Goal: Information Seeking & Learning: Learn about a topic

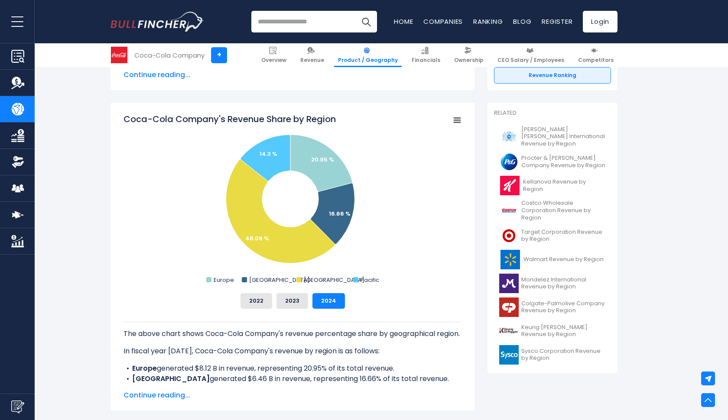
scroll to position [194, 0]
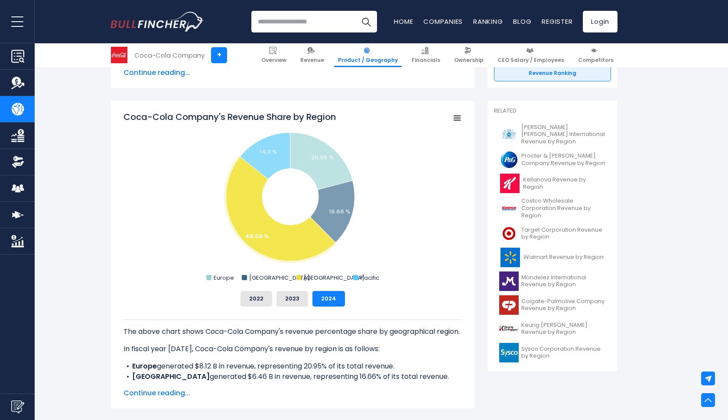
click at [302, 308] on div "The above chart shows Coca-Cola Company's revenue percentage share by geographi…" at bounding box center [293, 345] width 338 height 76
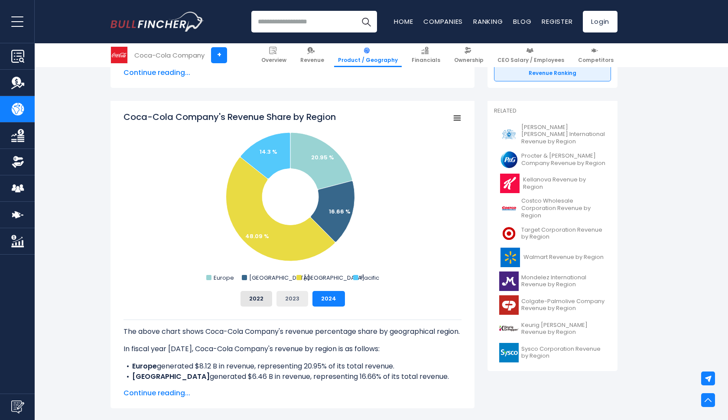
click at [296, 299] on button "2023" at bounding box center [292, 299] width 32 height 16
click at [250, 298] on button "2022" at bounding box center [257, 299] width 32 height 16
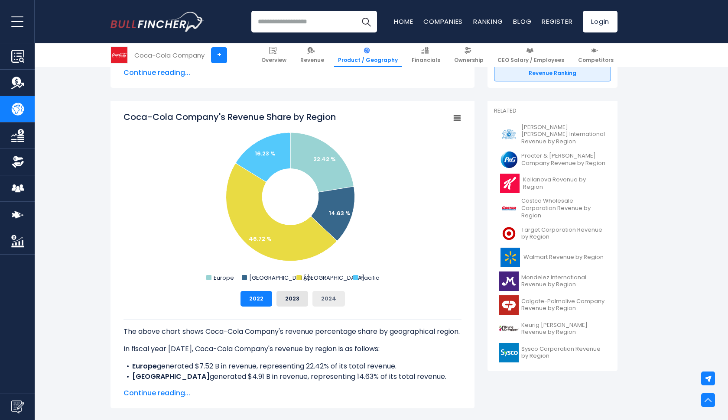
click at [342, 301] on button "2024" at bounding box center [328, 299] width 33 height 16
click at [410, 206] on rect "Coca-Cola Company's Revenue Share by Region" at bounding box center [293, 197] width 338 height 173
click at [319, 20] on input "search" at bounding box center [314, 22] width 126 height 22
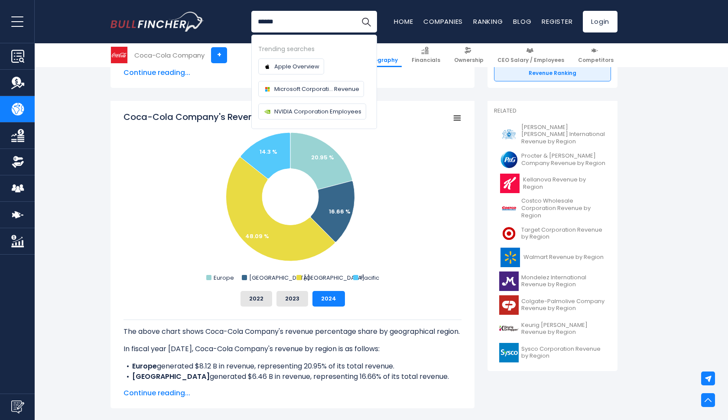
type input "******"
click at [366, 22] on button "Search" at bounding box center [366, 22] width 22 height 22
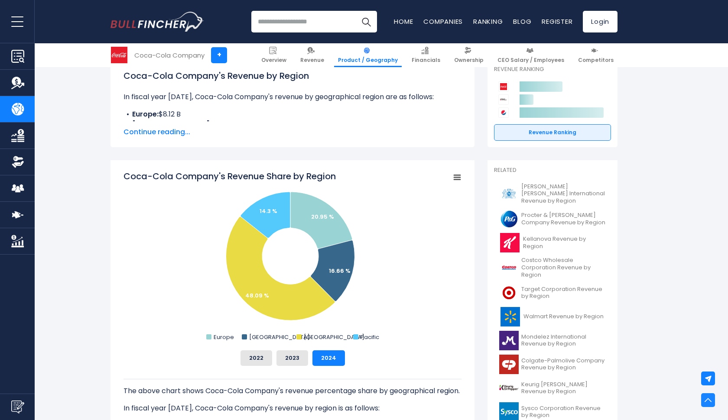
scroll to position [135, 0]
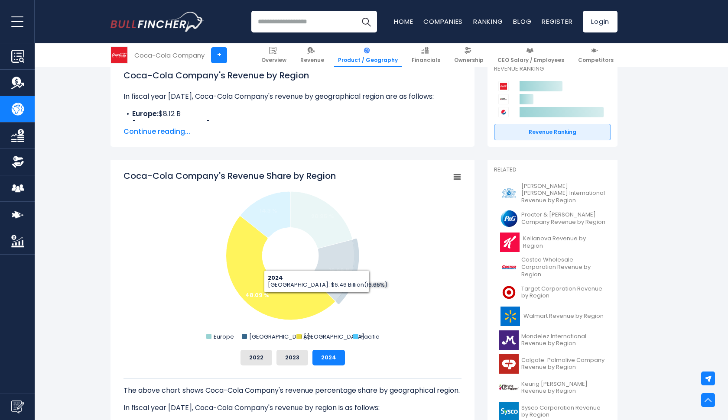
click at [380, 293] on rect "Coca-Cola Company's Revenue Share by Region" at bounding box center [293, 256] width 338 height 173
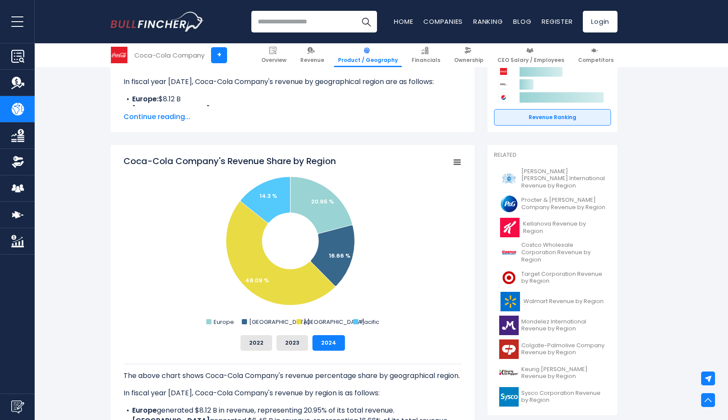
scroll to position [178, 0]
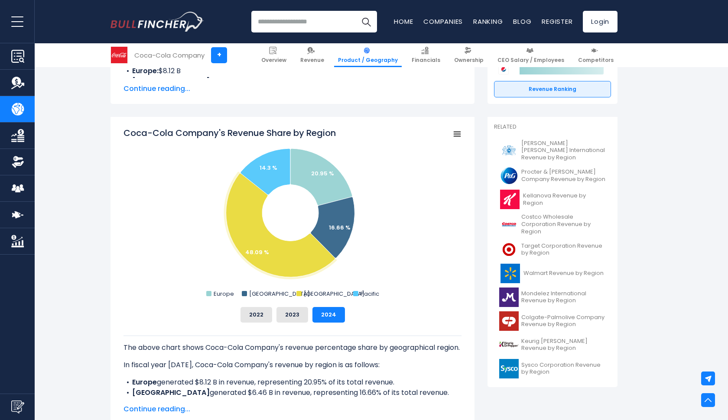
click at [259, 323] on div "The above chart shows Coca-Cola Company's revenue percentage share by geographi…" at bounding box center [293, 361] width 338 height 76
click at [260, 320] on button "2022" at bounding box center [257, 315] width 32 height 16
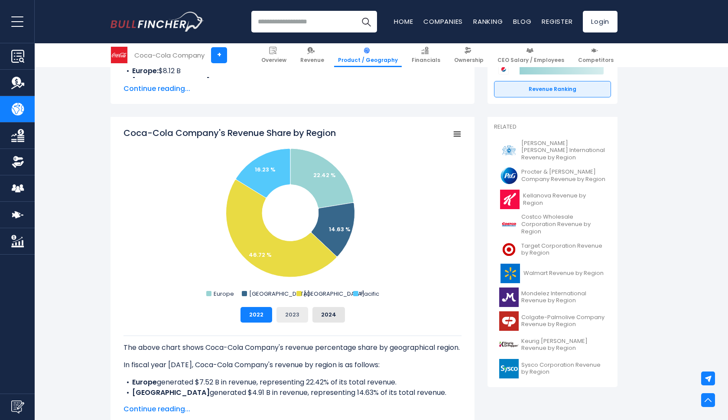
click at [286, 317] on button "2023" at bounding box center [292, 315] width 32 height 16
click at [257, 324] on div "The above chart shows Coca-Cola Company's revenue percentage share by geographi…" at bounding box center [293, 361] width 338 height 76
click at [328, 319] on button "2024" at bounding box center [328, 315] width 33 height 16
click at [294, 315] on button "2023" at bounding box center [292, 315] width 32 height 16
click at [261, 309] on button "2022" at bounding box center [257, 315] width 32 height 16
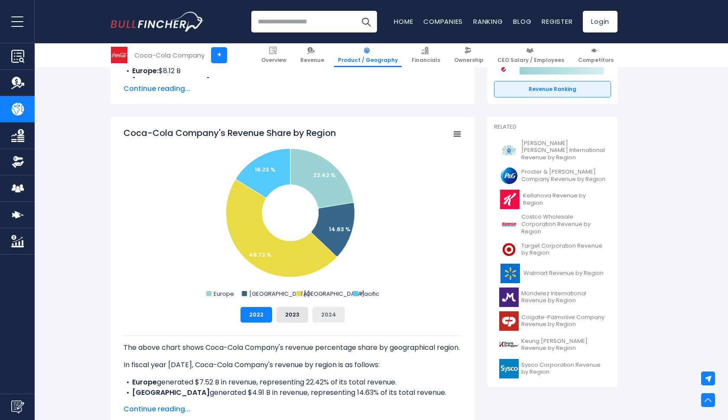
click at [324, 312] on button "2024" at bounding box center [328, 315] width 33 height 16
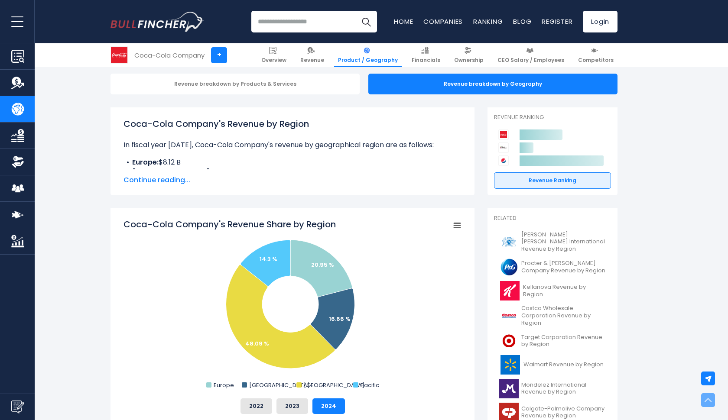
scroll to position [68, 0]
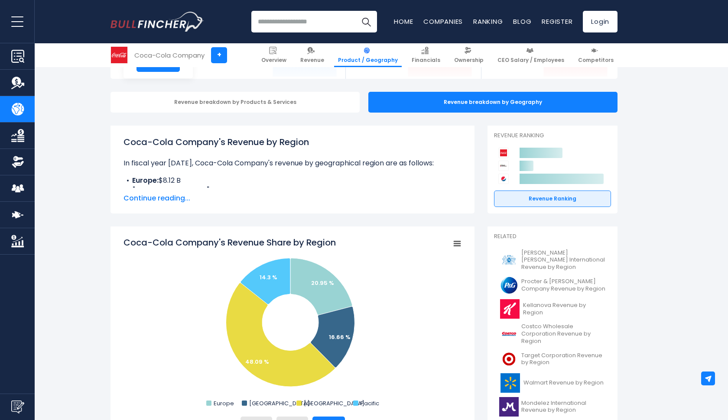
click at [289, 17] on input "search" at bounding box center [314, 22] width 126 height 22
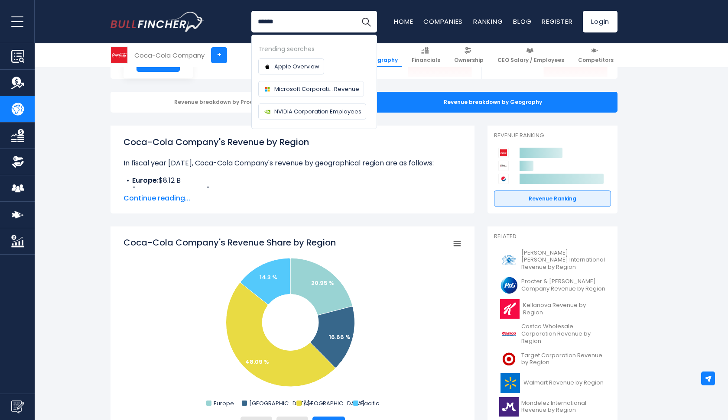
type input "******"
click at [366, 22] on button "Search" at bounding box center [366, 22] width 22 height 22
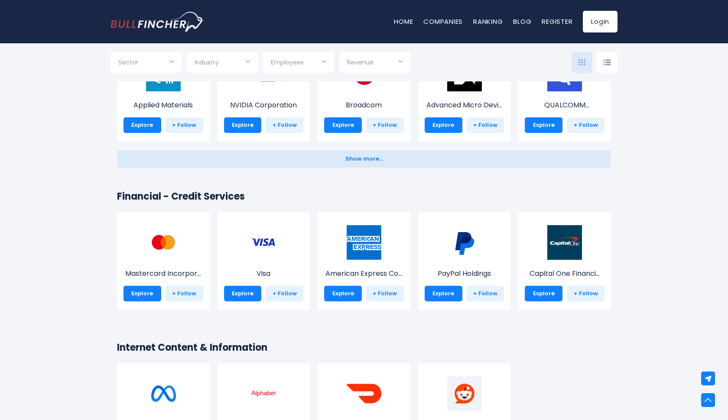
scroll to position [1149, 0]
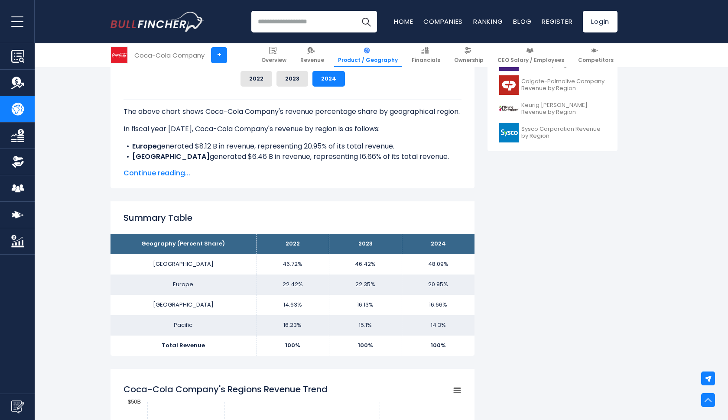
scroll to position [415, 0]
